Goal: Use online tool/utility

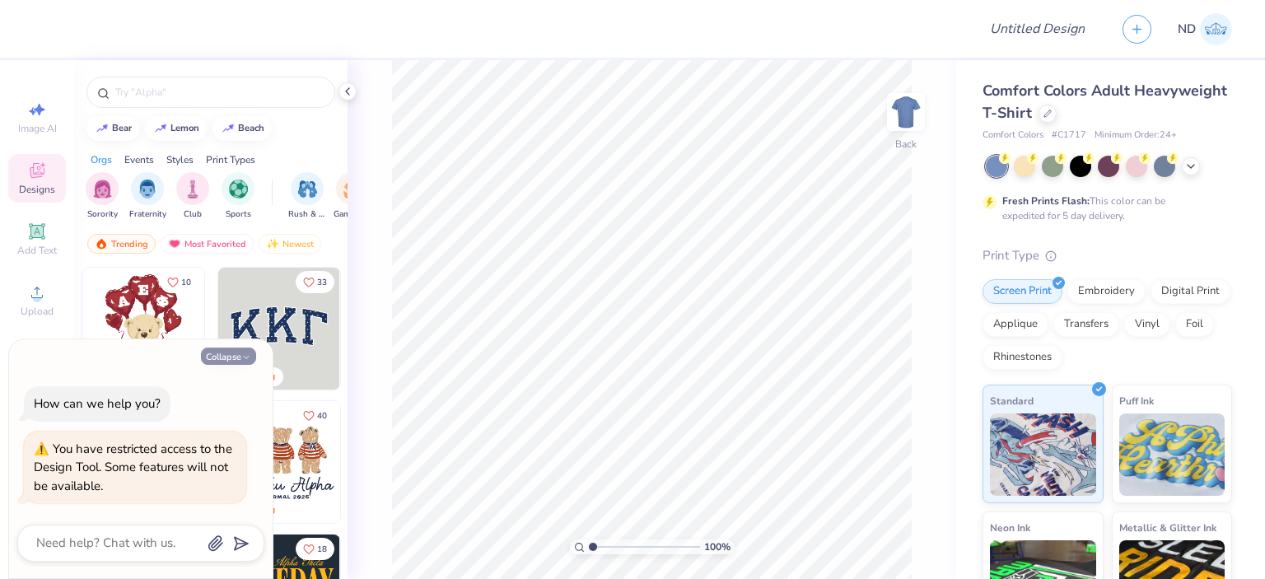
click at [236, 360] on button "Collapse" at bounding box center [228, 356] width 55 height 17
click at [33, 250] on span "Add Text" at bounding box center [37, 250] width 40 height 13
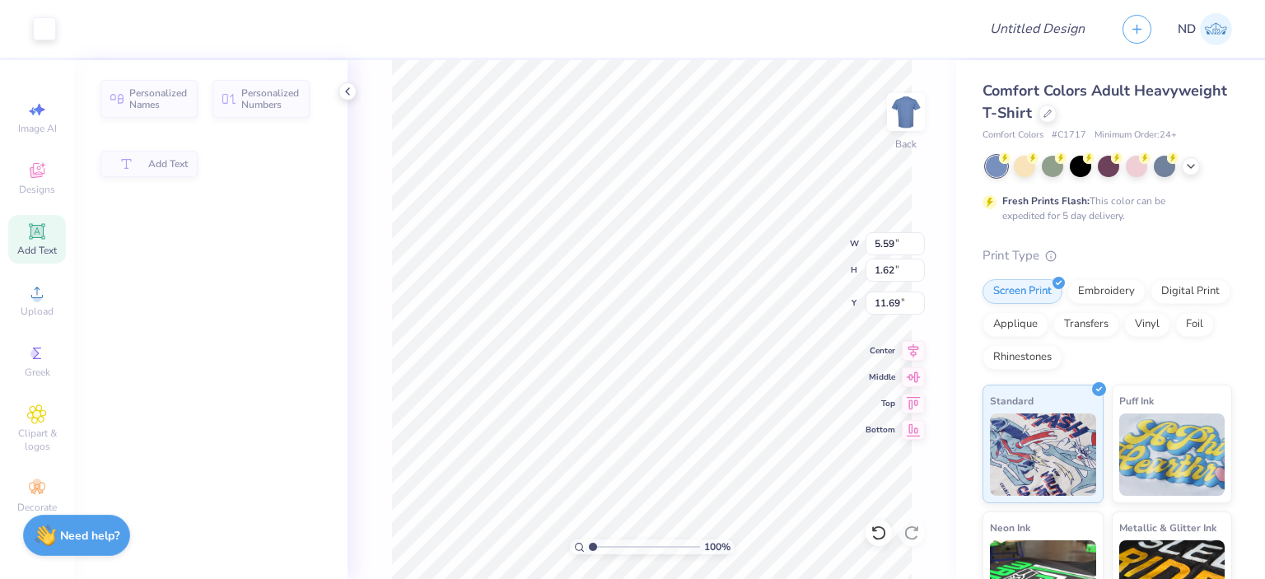
type textarea "x"
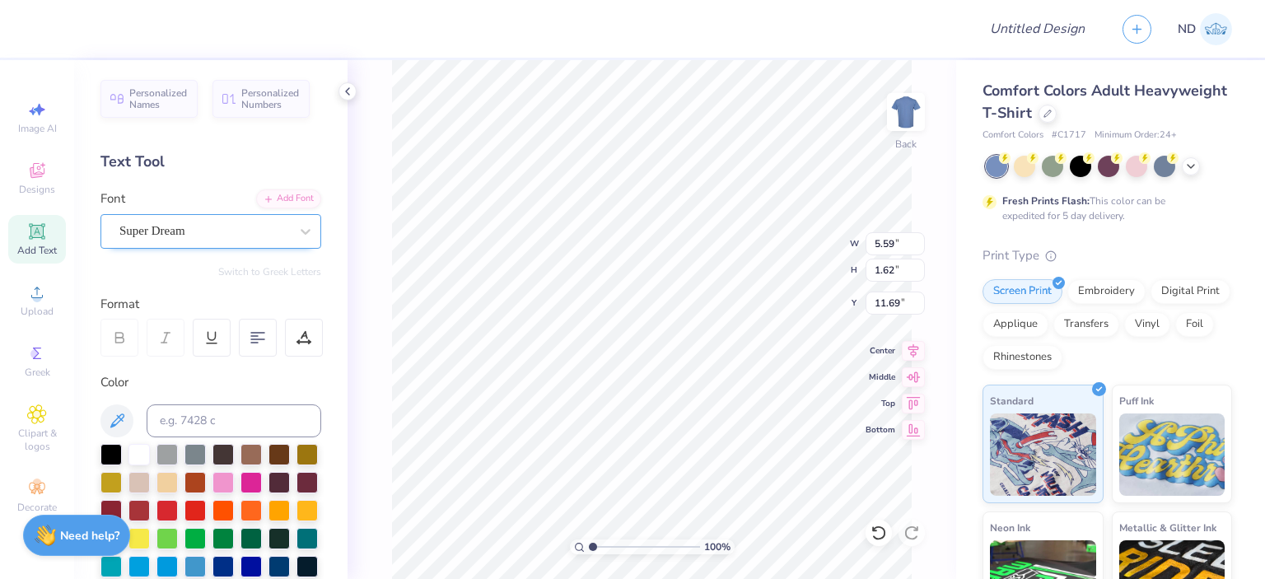
click at [191, 231] on div "Super Dream" at bounding box center [204, 231] width 173 height 26
click at [208, 226] on div "Super Dream" at bounding box center [204, 231] width 170 height 19
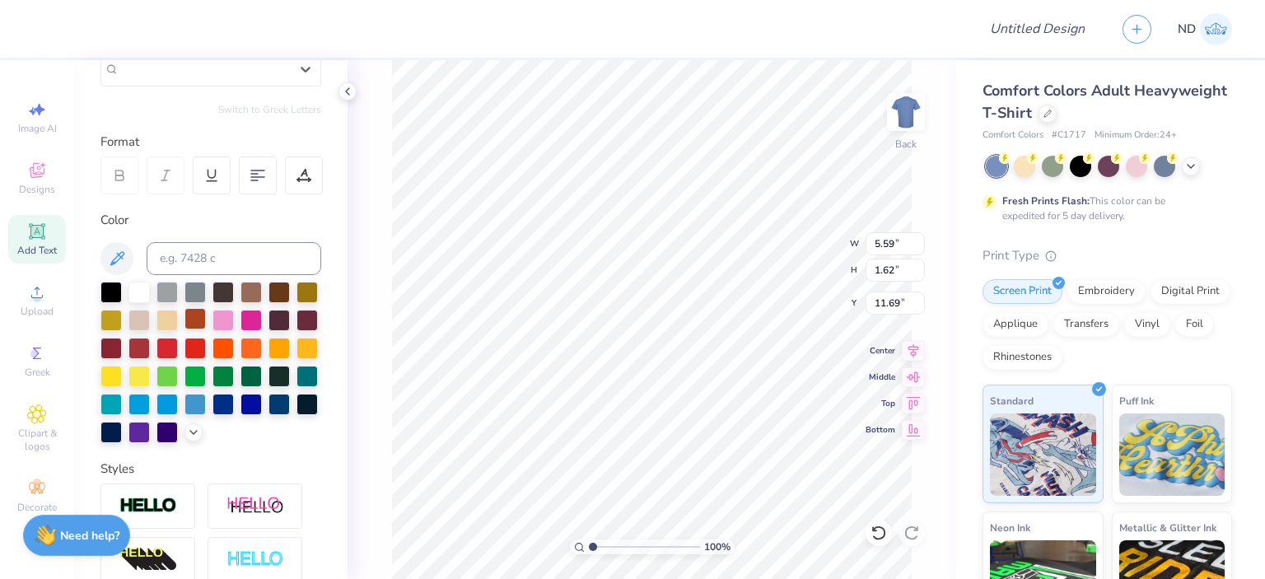
scroll to position [329, 0]
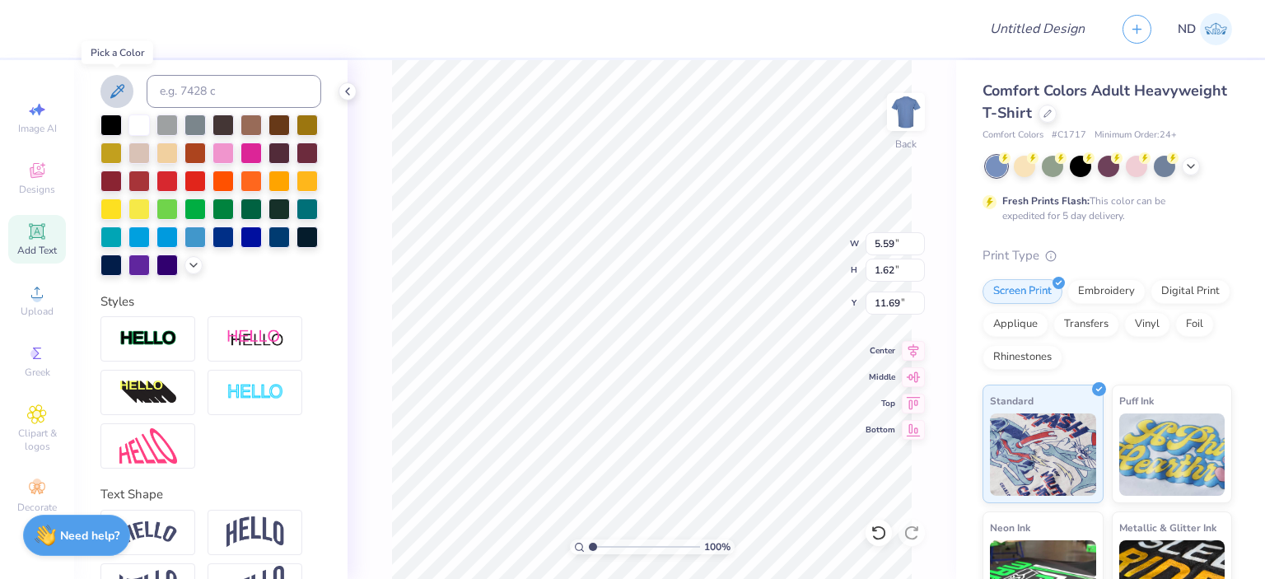
click at [114, 87] on icon at bounding box center [117, 92] width 20 height 20
click at [189, 89] on input at bounding box center [234, 91] width 175 height 33
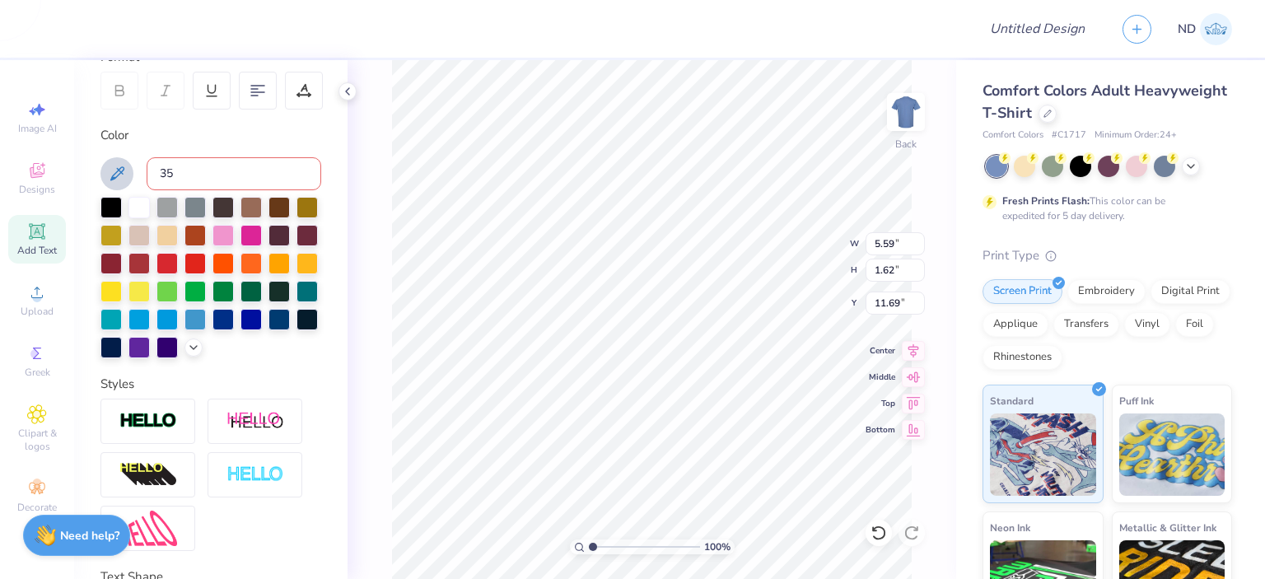
scroll to position [165, 0]
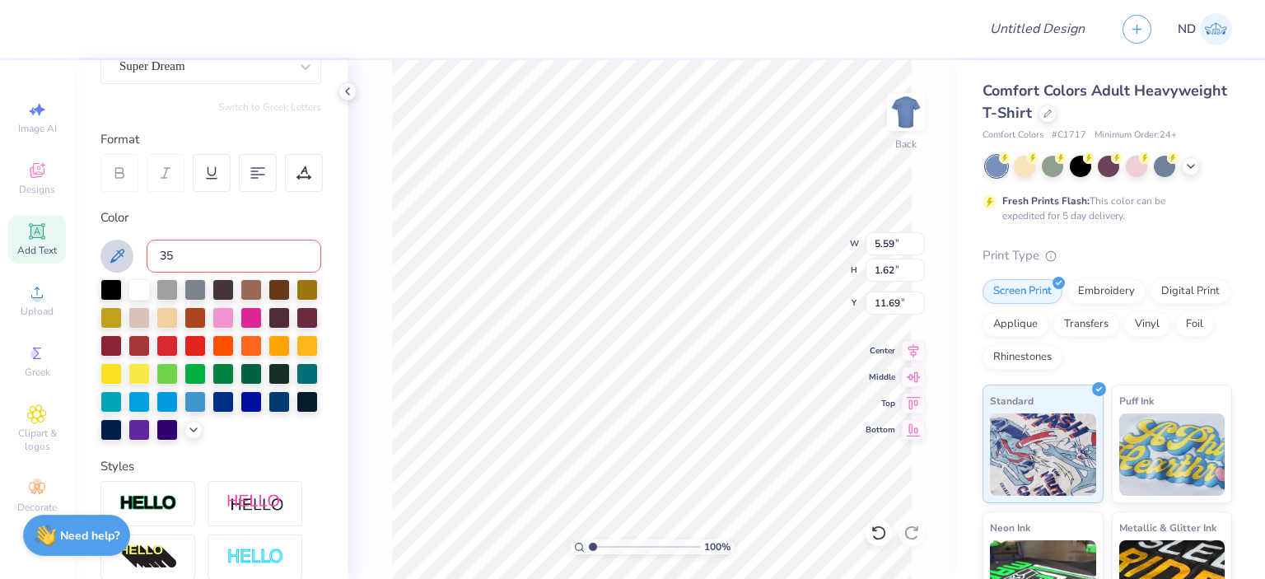
click at [254, 208] on div "Color" at bounding box center [210, 217] width 221 height 19
click at [224, 251] on input "35" at bounding box center [234, 256] width 175 height 33
type input "3"
click at [288, 213] on div "Color" at bounding box center [210, 217] width 221 height 19
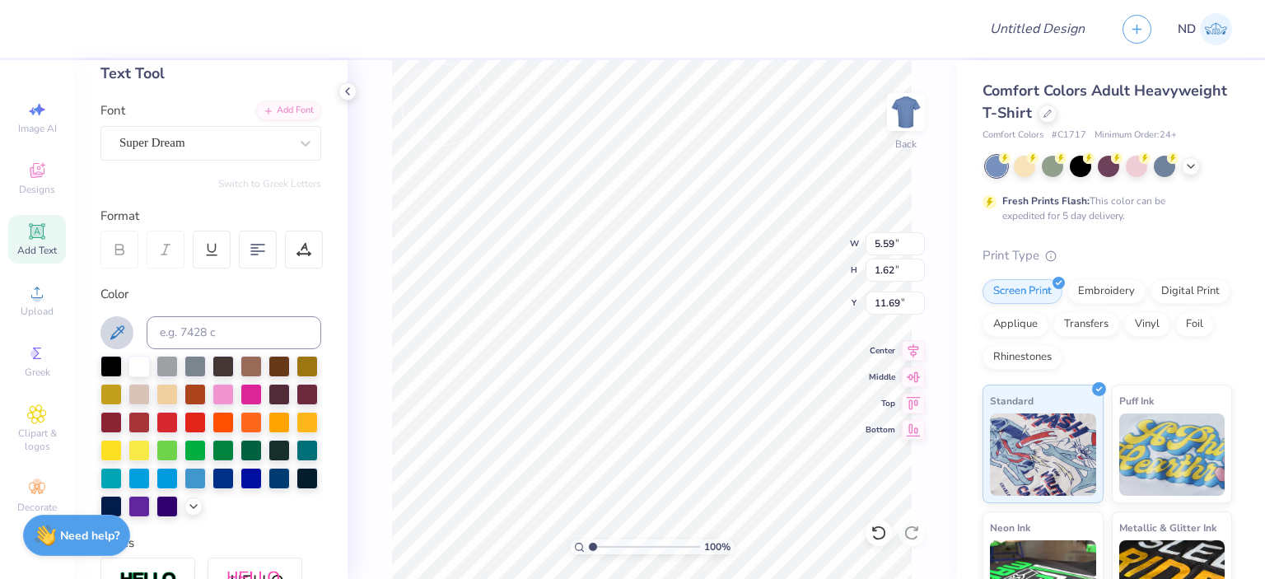
scroll to position [76, 0]
